Goal: Find specific page/section: Find specific page/section

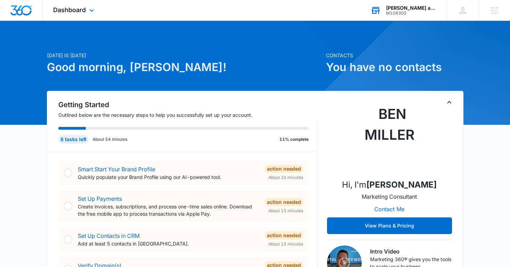
click at [379, 9] on icon at bounding box center [376, 10] width 10 height 10
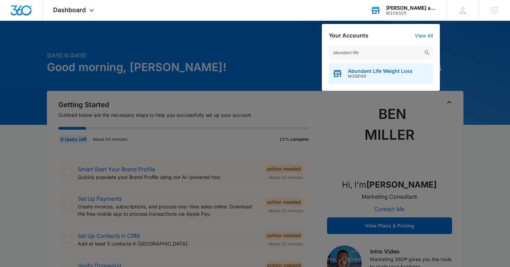
type input "abundant life"
click at [362, 74] on span "Abundant Life Weight Loss" at bounding box center [380, 71] width 65 height 6
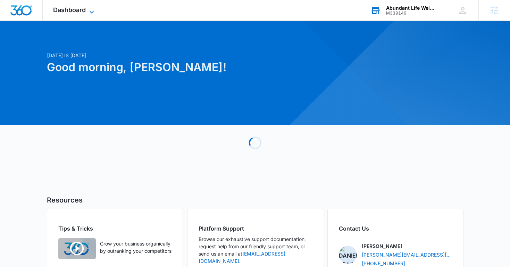
click at [85, 10] on span "Dashboard" at bounding box center [69, 9] width 33 height 7
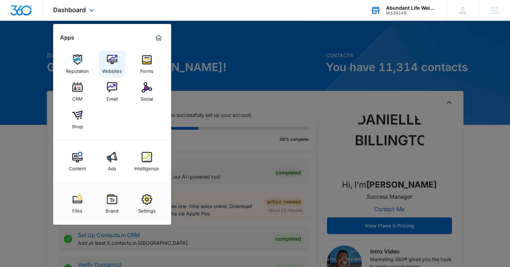
click at [111, 64] on img at bounding box center [112, 60] width 10 height 10
